Goal: Check status: Check status

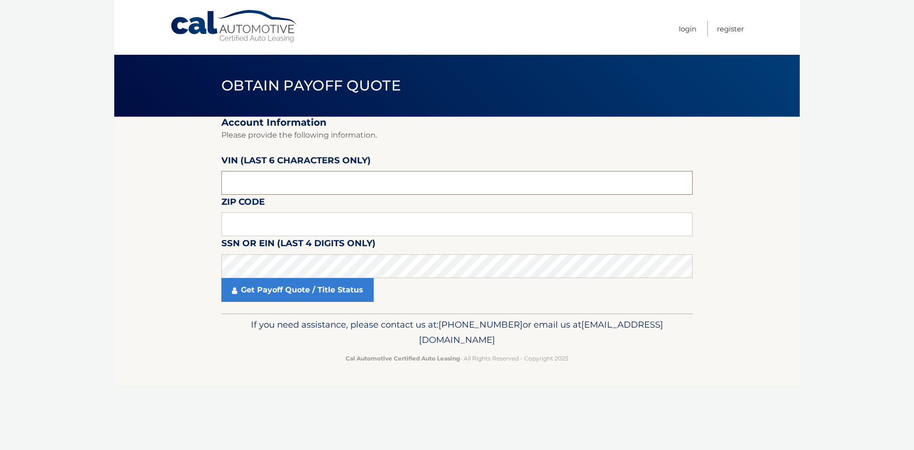
click at [311, 181] on input "text" at bounding box center [456, 183] width 471 height 24
type input "262279"
click at [307, 231] on input "text" at bounding box center [456, 224] width 471 height 24
type input "11757"
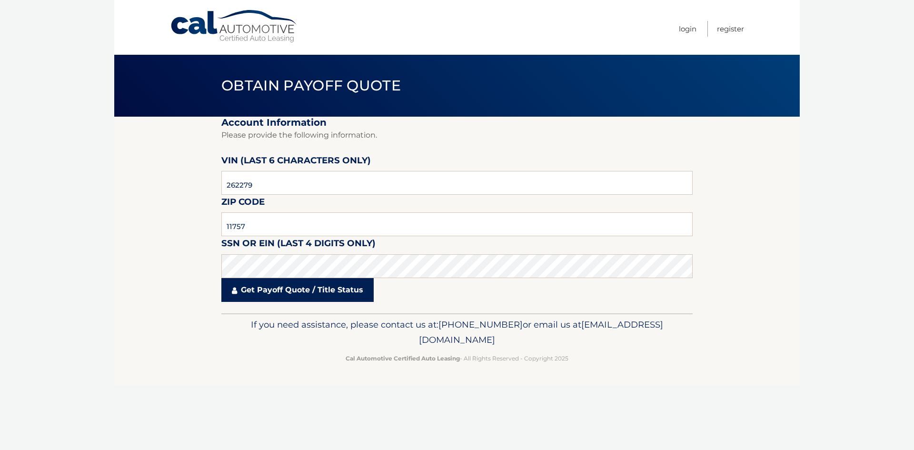
click at [281, 289] on link "Get Payoff Quote / Title Status" at bounding box center [297, 290] width 152 height 24
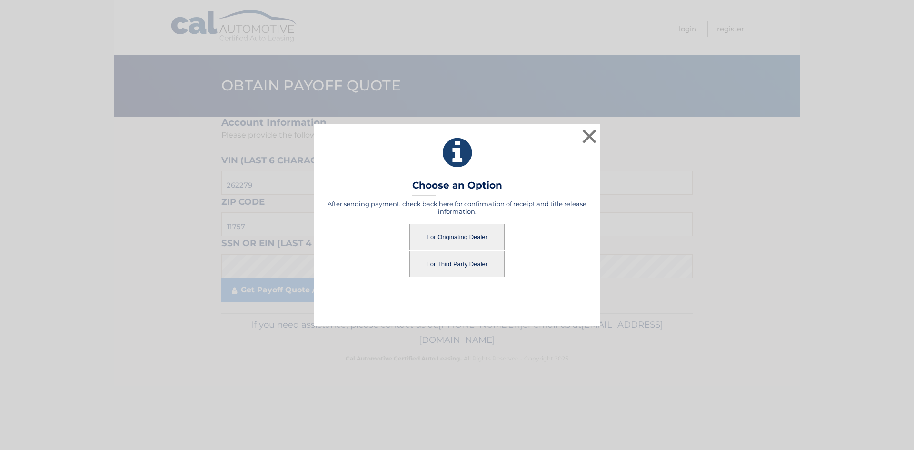
click at [468, 264] on button "For Third Party Dealer" at bounding box center [456, 264] width 95 height 26
click at [426, 261] on button "For Third Party Dealer" at bounding box center [456, 264] width 95 height 26
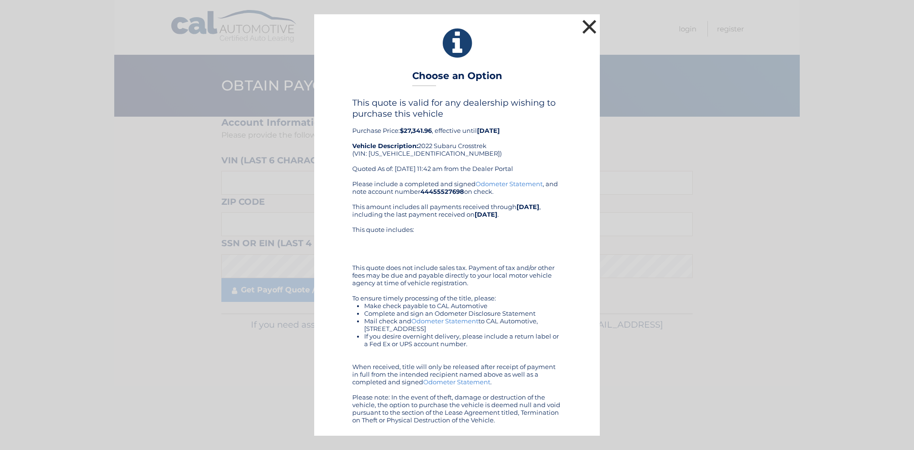
click at [593, 30] on button "×" at bounding box center [589, 26] width 19 height 19
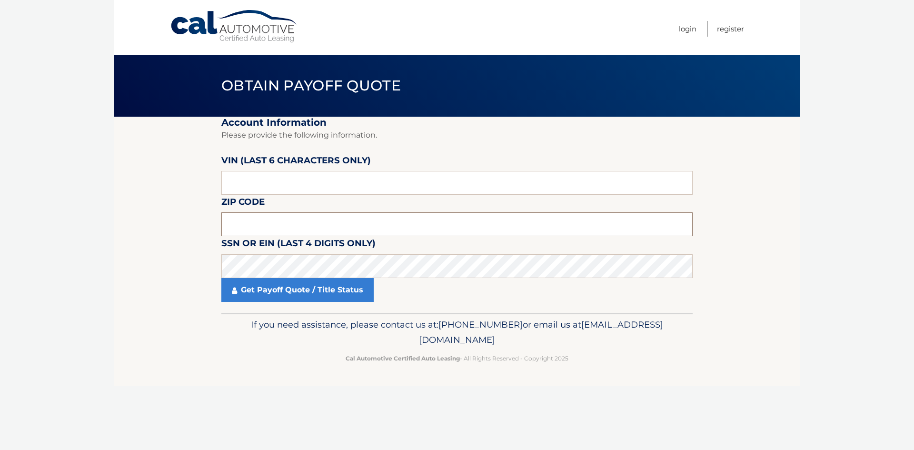
click at [272, 223] on input "text" at bounding box center [456, 224] width 471 height 24
type input "11757"
click at [281, 176] on input "text" at bounding box center [456, 183] width 471 height 24
type input "262279"
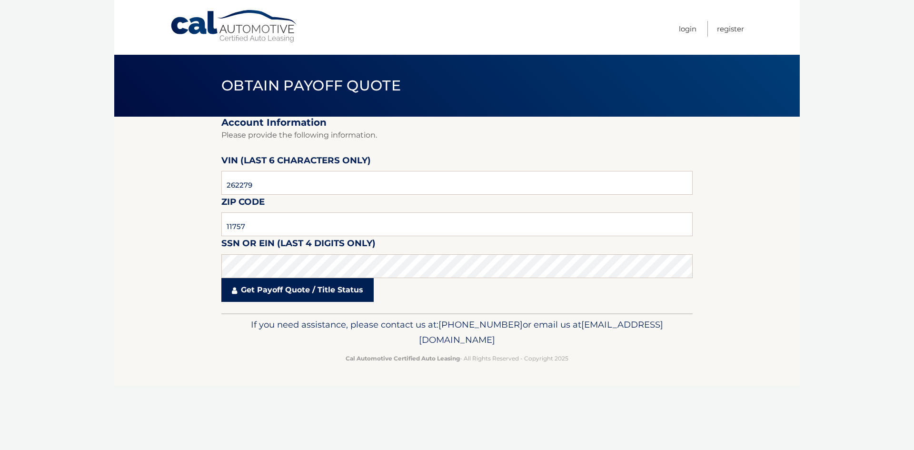
click at [312, 291] on link "Get Payoff Quote / Title Status" at bounding box center [297, 290] width 152 height 24
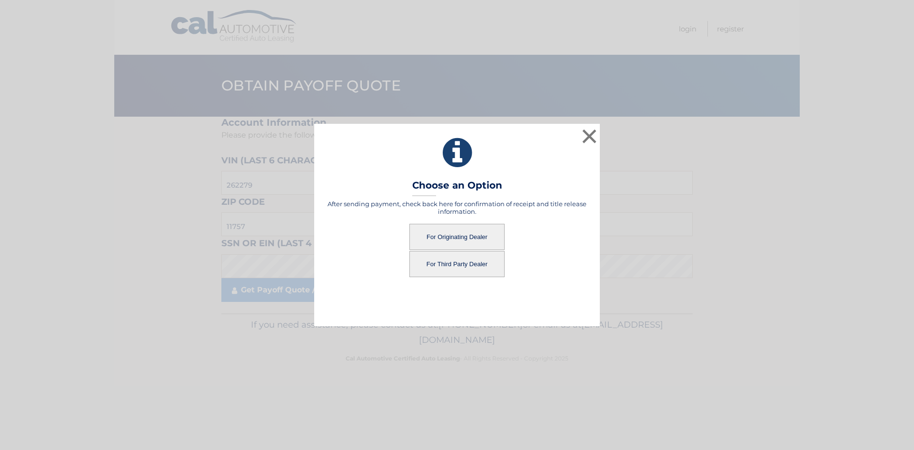
click at [451, 233] on button "For Originating Dealer" at bounding box center [456, 237] width 95 height 26
click at [433, 237] on button "For Originating Dealer" at bounding box center [456, 237] width 95 height 26
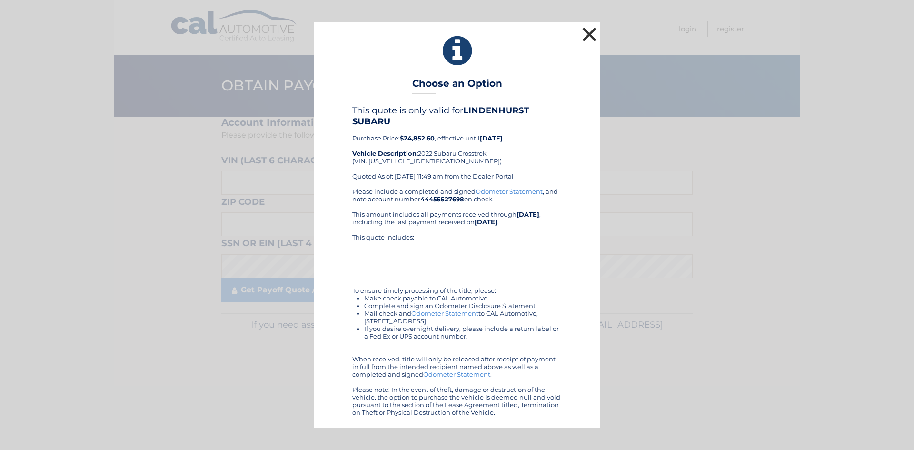
click at [587, 31] on button "×" at bounding box center [589, 34] width 19 height 19
